Goal: Transaction & Acquisition: Obtain resource

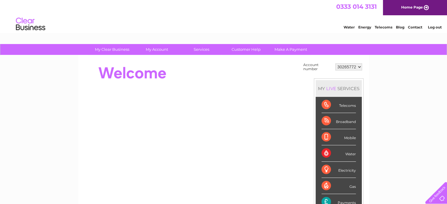
click at [358, 70] on select "30265772" at bounding box center [348, 66] width 27 height 7
click at [435, 26] on link "Log out" at bounding box center [434, 27] width 14 height 4
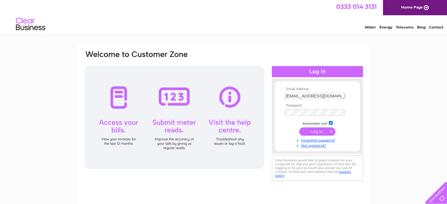
click at [328, 95] on input "tcplasticsne@gmail.com" at bounding box center [315, 96] width 60 height 6
type input "dalton@tcplastics.co.uk"
click at [314, 129] on input "submit" at bounding box center [317, 131] width 36 height 8
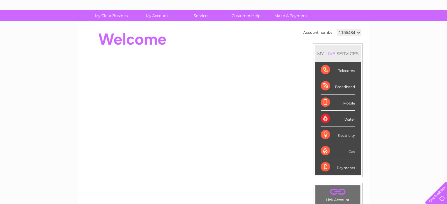
scroll to position [33, 0]
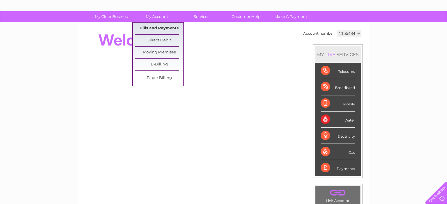
click at [160, 26] on link "Bills and Payments" at bounding box center [159, 29] width 48 height 12
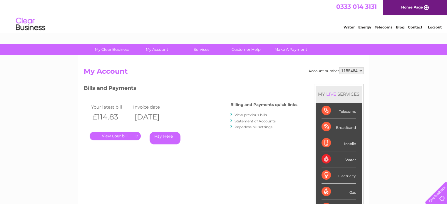
click at [122, 136] on link "." at bounding box center [115, 136] width 51 height 9
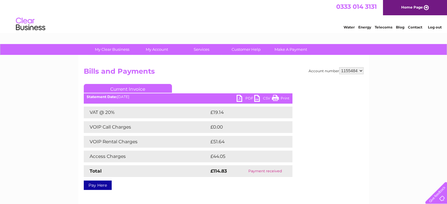
click at [246, 101] on link "PDF" at bounding box center [245, 99] width 18 height 9
